Goal: Navigation & Orientation: Understand site structure

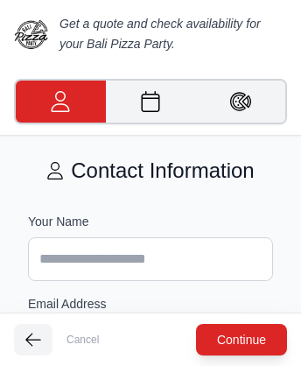
click at [32, 33] on img at bounding box center [31, 34] width 35 height 35
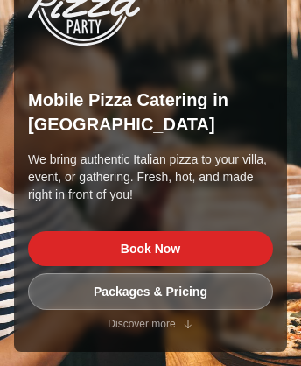
click at [151, 299] on link "Packages & Pricing" at bounding box center [150, 291] width 245 height 37
